Goal: Task Accomplishment & Management: Use online tool/utility

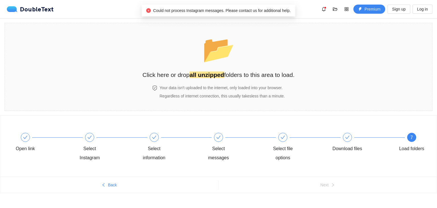
click at [227, 12] on span "Could not process Instagram messages. Please contact us for additional help." at bounding box center [221, 10] width 137 height 5
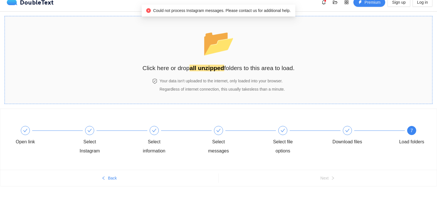
click at [170, 47] on div "📂 Click here or drop all unzipped folders to this area to load." at bounding box center [218, 47] width 152 height 51
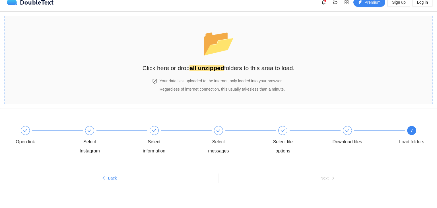
click at [235, 47] on span "📂" at bounding box center [218, 42] width 35 height 31
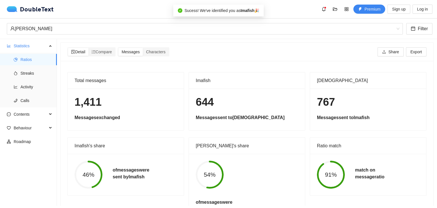
scroll to position [0, 0]
click at [159, 49] on span "Characters" at bounding box center [155, 51] width 19 height 5
click at [143, 48] on input "Characters" at bounding box center [143, 48] width 0 height 0
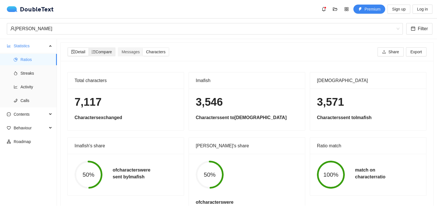
click at [110, 50] on span "Compare" at bounding box center [102, 51] width 20 height 5
click at [88, 48] on input "Compare" at bounding box center [88, 48] width 0 height 0
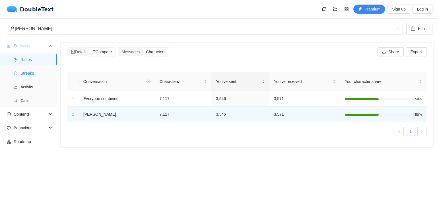
click at [43, 72] on span "Streaks" at bounding box center [36, 72] width 32 height 11
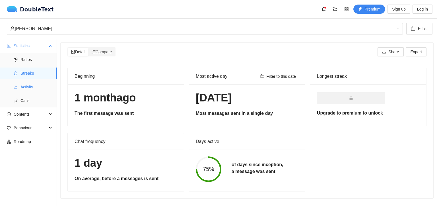
click at [28, 91] on span "Activity" at bounding box center [36, 86] width 32 height 11
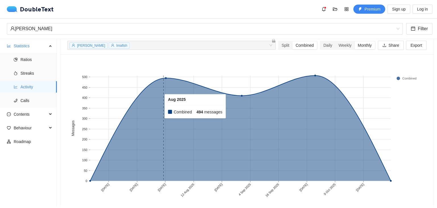
scroll to position [24, 0]
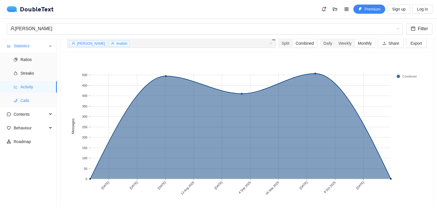
click at [21, 98] on span "Calls" at bounding box center [36, 100] width 32 height 11
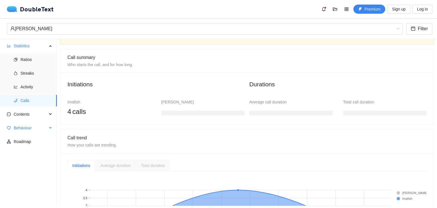
click at [30, 128] on span "Behaviour" at bounding box center [31, 127] width 34 height 11
click at [52, 127] on div "Behaviour" at bounding box center [28, 127] width 57 height 11
click at [43, 141] on span "Engagement" at bounding box center [36, 141] width 32 height 11
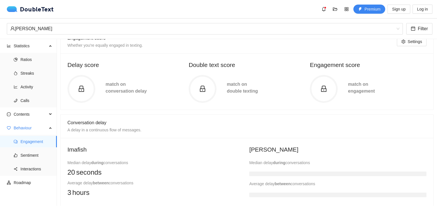
scroll to position [43, 0]
click at [198, 85] on circle at bounding box center [202, 90] width 26 height 26
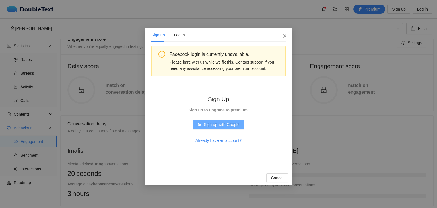
click at [225, 126] on span "Sign up with Google" at bounding box center [222, 124] width 36 height 6
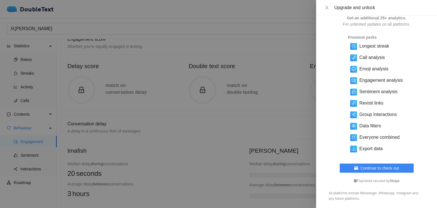
scroll to position [0, 0]
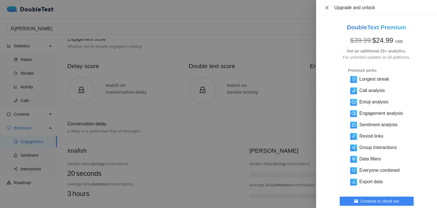
click at [328, 9] on icon "close" at bounding box center [326, 7] width 5 height 5
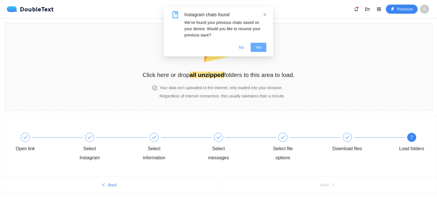
click at [259, 45] on span "Yes" at bounding box center [258, 47] width 7 height 6
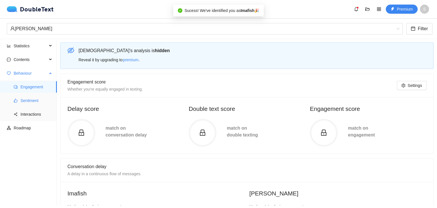
click at [24, 98] on span "Sentiment" at bounding box center [36, 100] width 32 height 11
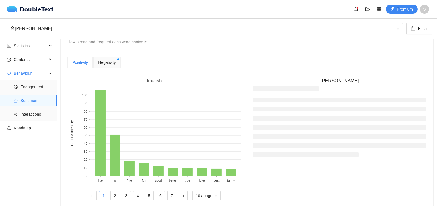
scroll to position [142, 0]
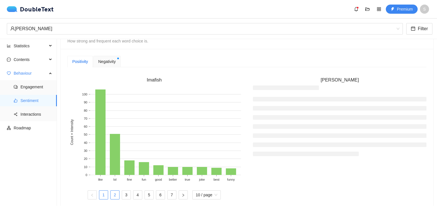
click at [116, 193] on link "2" at bounding box center [115, 194] width 9 height 9
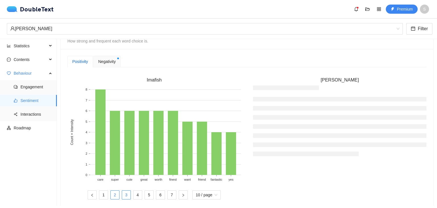
click at [127, 192] on link "3" at bounding box center [126, 194] width 9 height 9
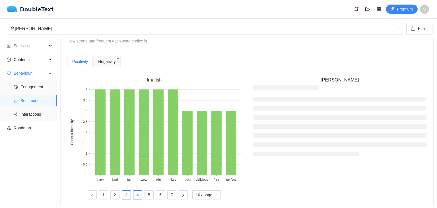
click at [136, 193] on link "4" at bounding box center [137, 194] width 9 height 9
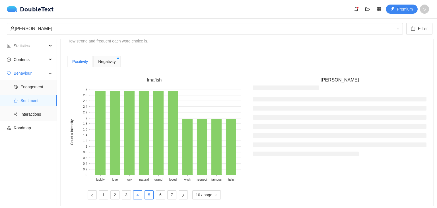
click at [149, 194] on link "5" at bounding box center [149, 194] width 9 height 9
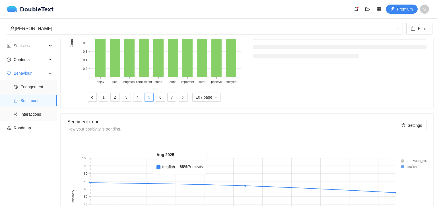
scroll to position [302, 0]
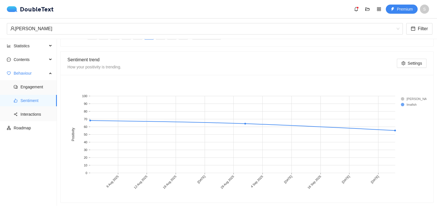
click at [408, 100] on rect at bounding box center [412, 99] width 23 height 6
click at [407, 98] on rect at bounding box center [412, 99] width 23 height 6
click at [401, 100] on rect at bounding box center [412, 99] width 23 height 6
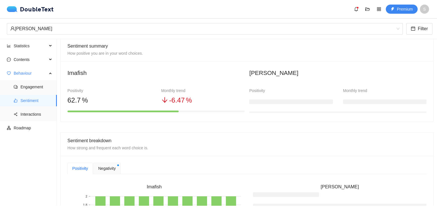
scroll to position [33, 0]
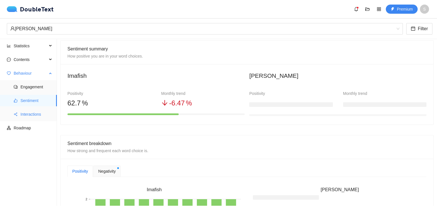
click at [16, 115] on icon "share-alt" at bounding box center [15, 113] width 3 height 3
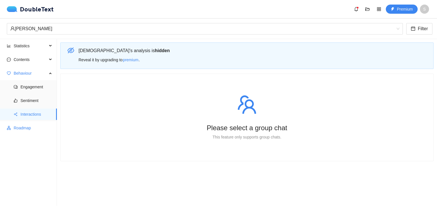
click at [27, 128] on span "Roadmap" at bounding box center [33, 127] width 39 height 11
